Goal: Information Seeking & Learning: Learn about a topic

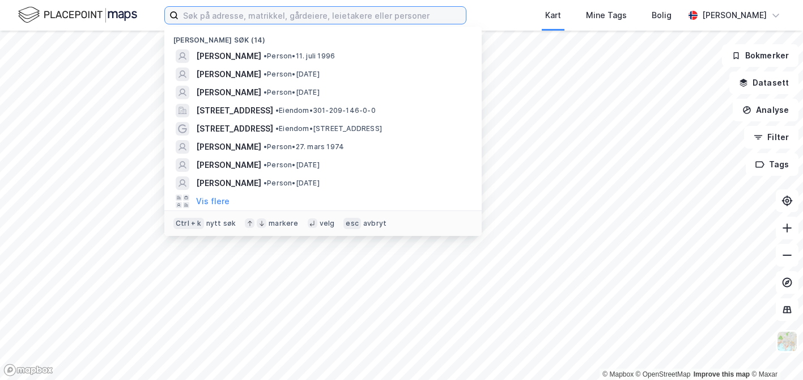
click at [301, 10] on input at bounding box center [322, 15] width 287 height 17
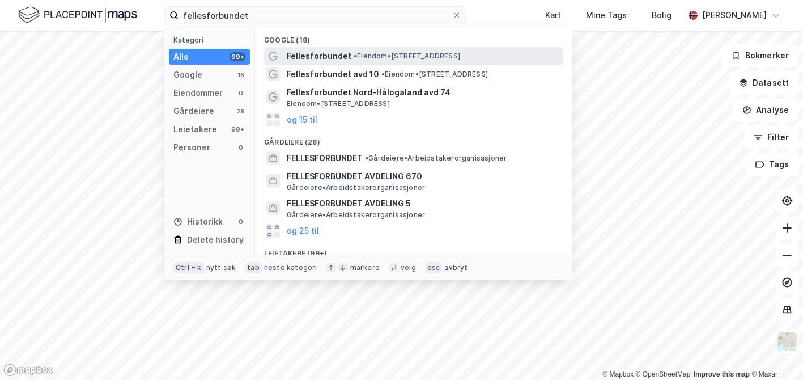
click at [330, 56] on span "Fellesforbundet" at bounding box center [319, 56] width 65 height 14
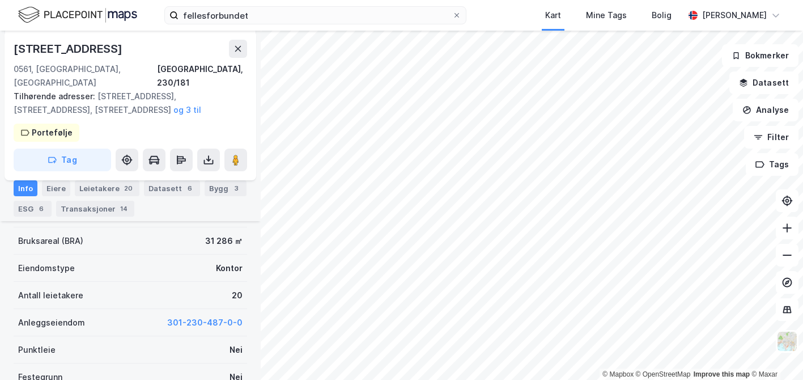
scroll to position [227, 0]
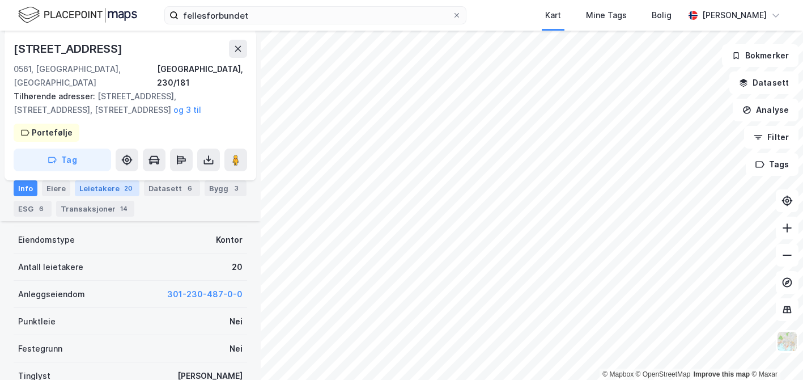
click at [95, 184] on div "Leietakere 20" at bounding box center [107, 188] width 65 height 16
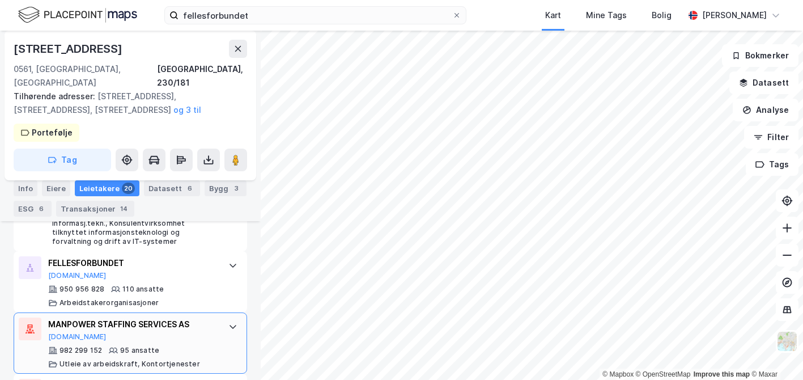
scroll to position [680, 0]
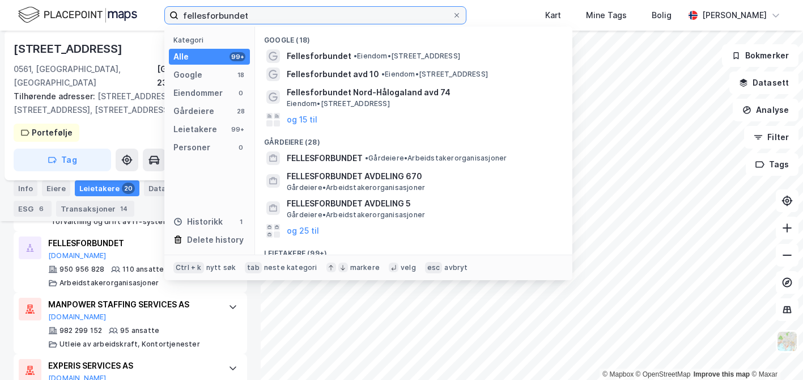
drag, startPoint x: 260, startPoint y: 16, endPoint x: 152, endPoint y: 11, distance: 107.2
click at [152, 11] on div "fellesforbundet Kategori Alle 99+ Google 18 Eiendommer 0 Gårdeiere 28 Leietaker…" at bounding box center [401, 15] width 803 height 31
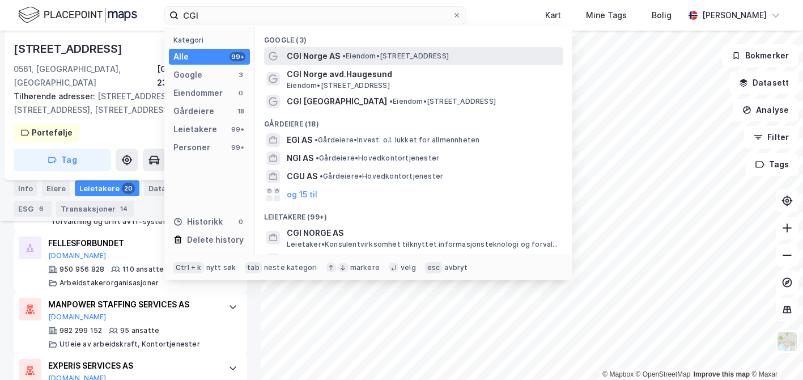
click at [305, 52] on span "CGI Norge AS" at bounding box center [313, 56] width 53 height 14
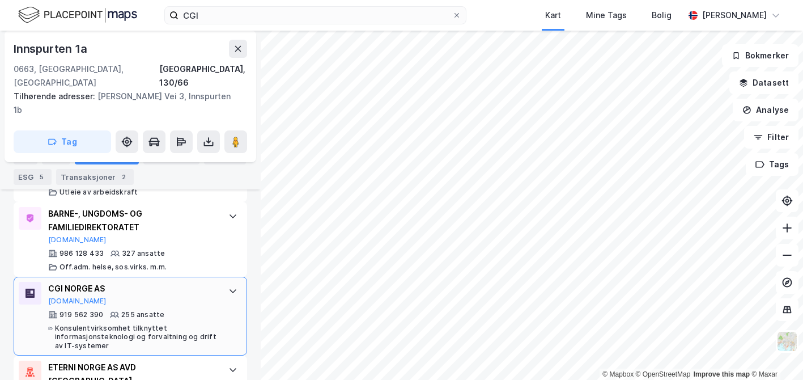
scroll to position [448, 0]
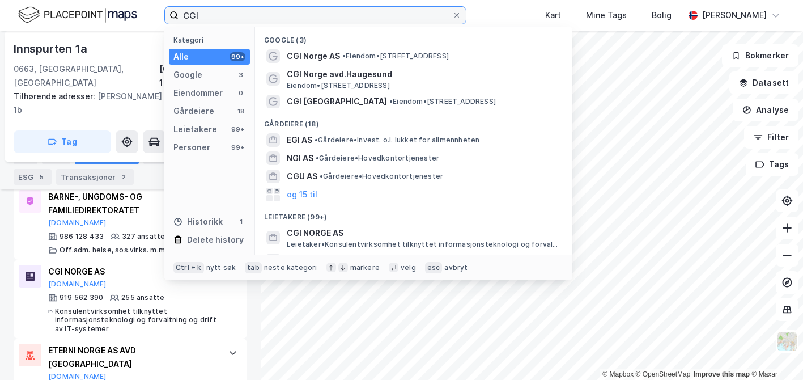
drag, startPoint x: 213, startPoint y: 12, endPoint x: 139, endPoint y: 13, distance: 73.1
click at [139, 13] on div "CGI Kategori Alle 99+ Google 3 Eiendommer 0 Gårdeiere 18 Leietakere 99+ Persone…" at bounding box center [401, 15] width 803 height 31
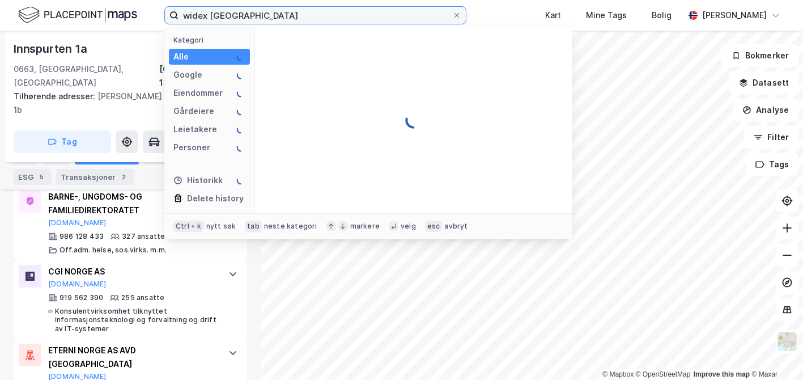
type input "widex [GEOGRAPHIC_DATA]"
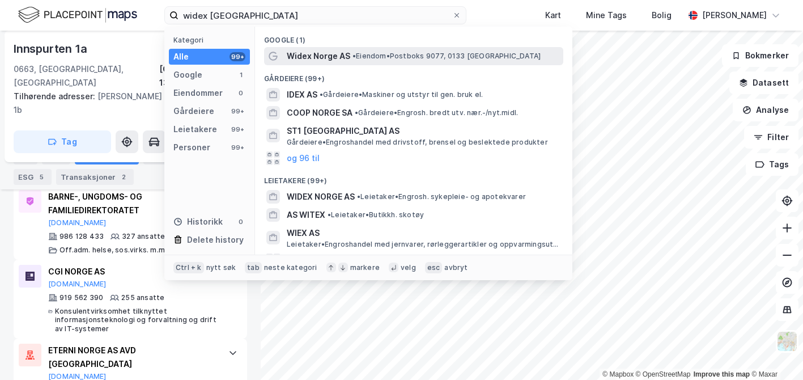
click at [322, 54] on span "Widex Norge AS" at bounding box center [318, 56] width 63 height 14
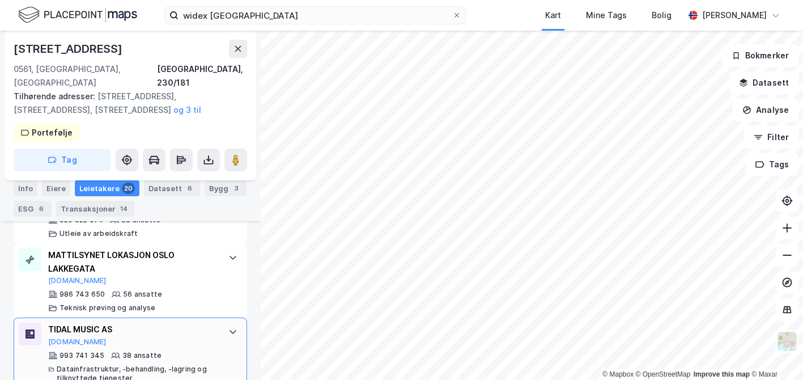
scroll to position [795, 0]
